Goal: Navigation & Orientation: Find specific page/section

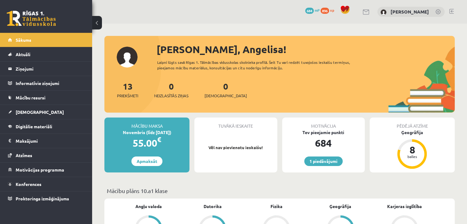
click at [16, 23] on link at bounding box center [31, 18] width 49 height 15
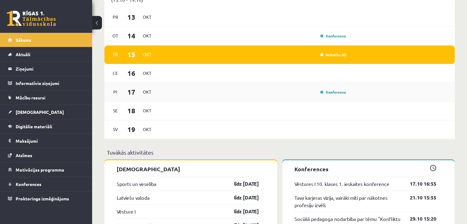
scroll to position [399, 0]
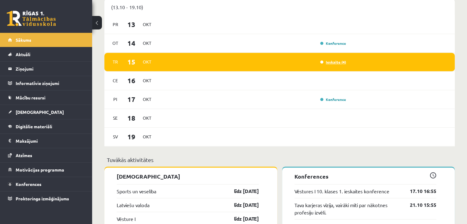
click at [332, 63] on link "Ieskaite (4)" at bounding box center [333, 62] width 26 height 5
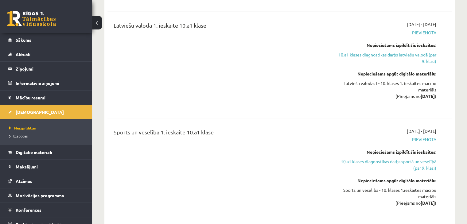
scroll to position [584, 0]
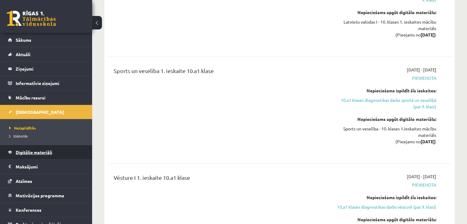
click at [35, 155] on link "Digitālie materiāli" at bounding box center [46, 152] width 77 height 14
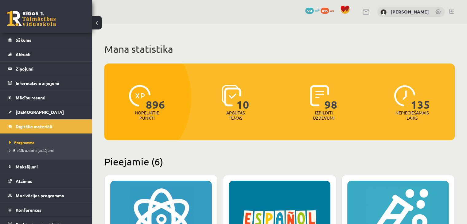
click at [51, 20] on link at bounding box center [31, 18] width 49 height 15
